Goal: Information Seeking & Learning: Learn about a topic

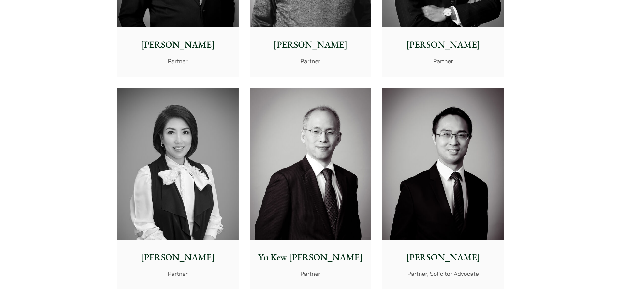
scroll to position [489, 0]
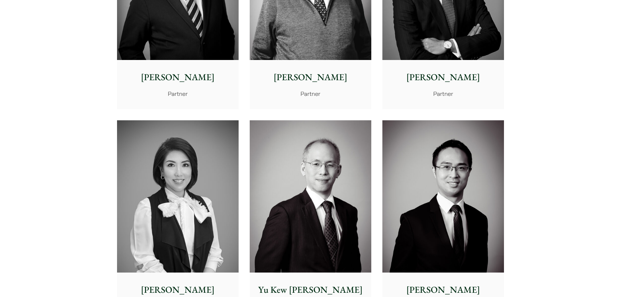
click at [307, 153] on img at bounding box center [311, 196] width 122 height 152
click at [469, 209] on img at bounding box center [443, 196] width 122 height 152
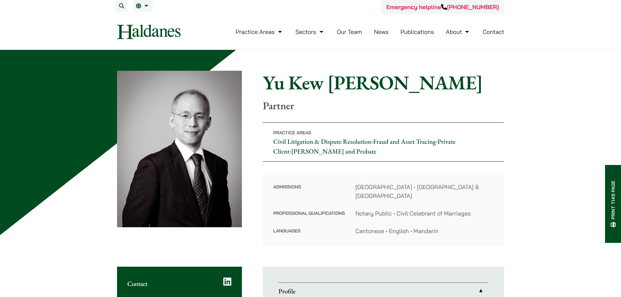
click at [334, 209] on dt "Professional Qualifications" at bounding box center [309, 218] width 72 height 18
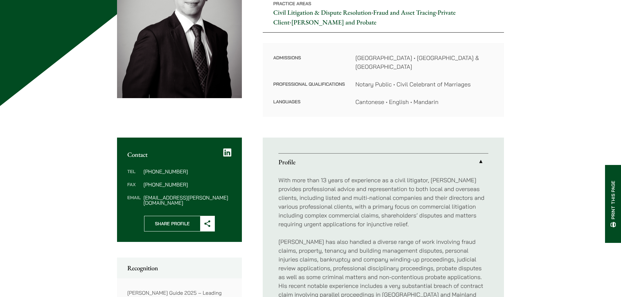
scroll to position [261, 0]
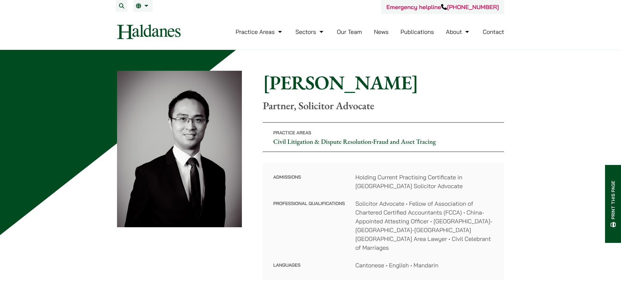
click at [213, 259] on div at bounding box center [179, 175] width 125 height 209
click at [164, 263] on div at bounding box center [179, 175] width 125 height 209
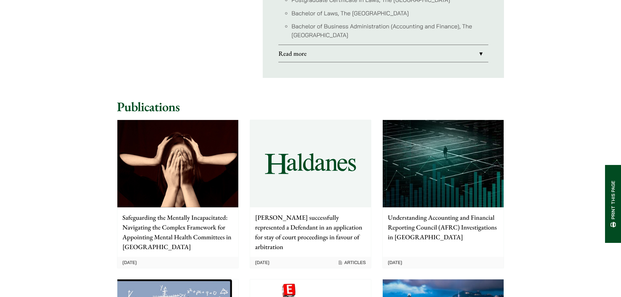
scroll to position [489, 0]
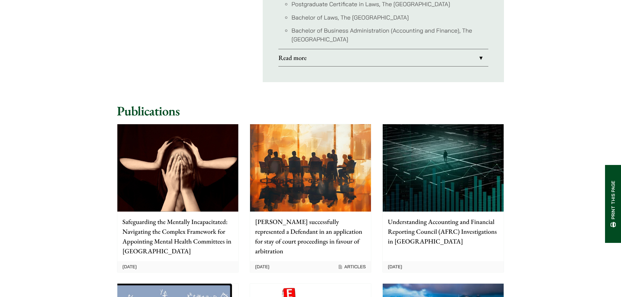
click at [331, 219] on p "[PERSON_NAME] successfully represented a Defendant in an application for stay o…" at bounding box center [310, 236] width 111 height 39
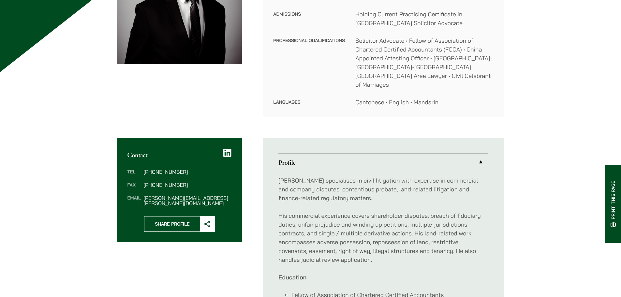
scroll to position [0, 0]
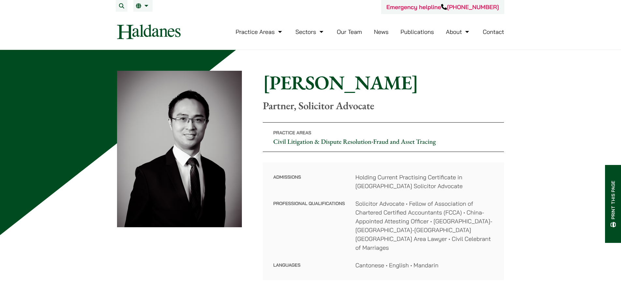
click at [349, 208] on dl "Admissions Holding Current Practising Certificate in Hong Kong Solicitor Advoca…" at bounding box center [383, 221] width 220 height 97
click at [420, 182] on dd "Holding Current Practising Certificate in Hong Kong Solicitor Advocate" at bounding box center [424, 182] width 138 height 18
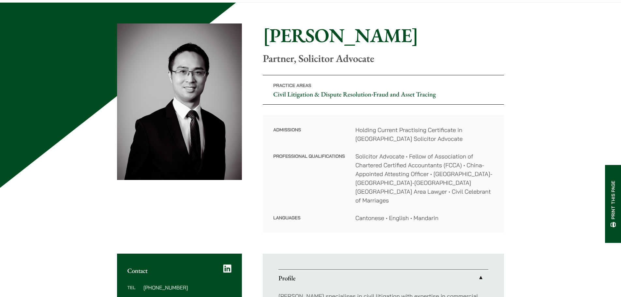
scroll to position [33, 0]
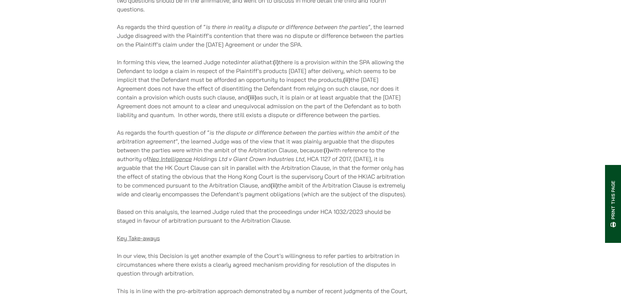
scroll to position [1076, 0]
